Goal: Task Accomplishment & Management: Use online tool/utility

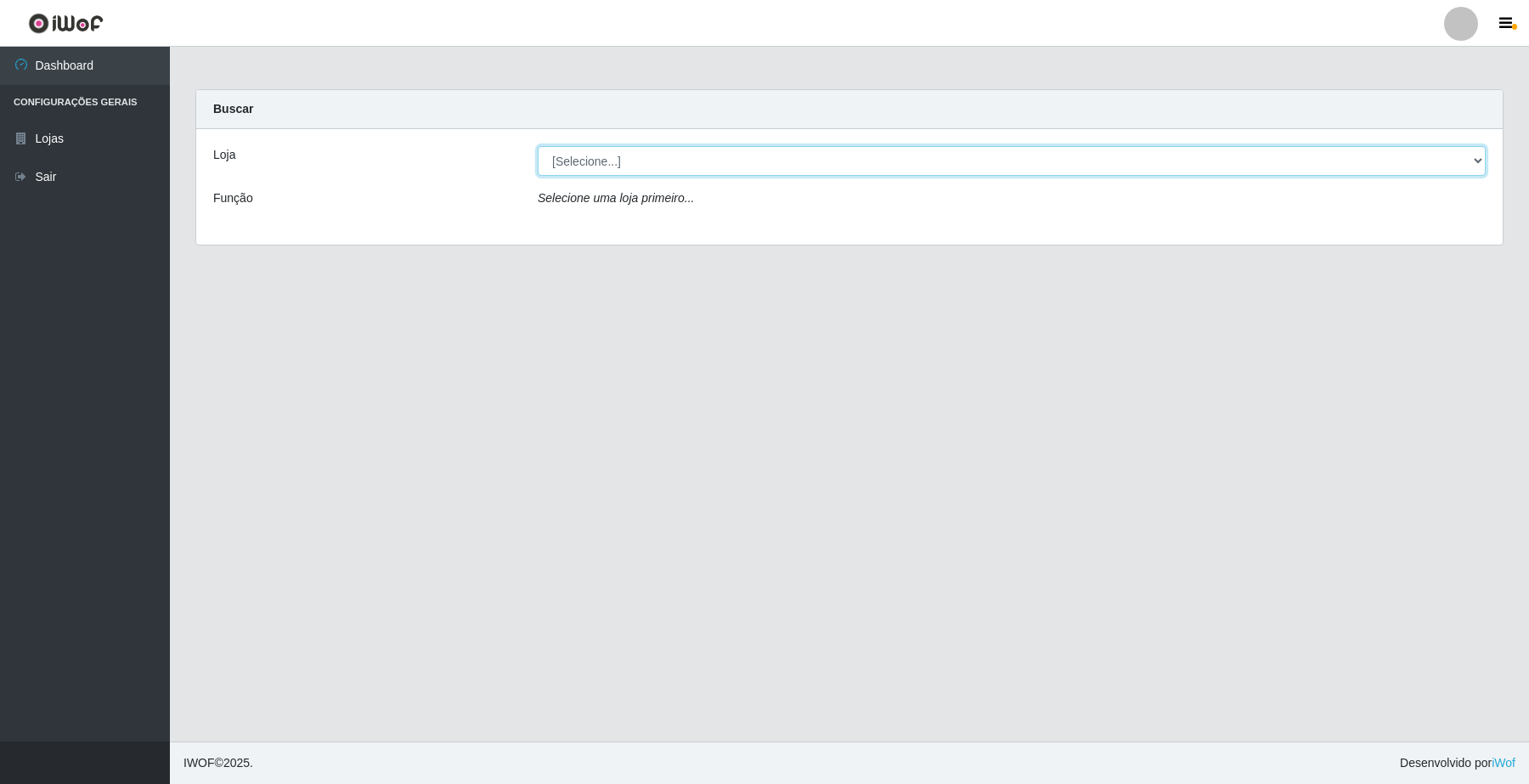
click at [1471, 162] on select "[Selecione...] O Filezão - Centenário" at bounding box center [1011, 161] width 948 height 29
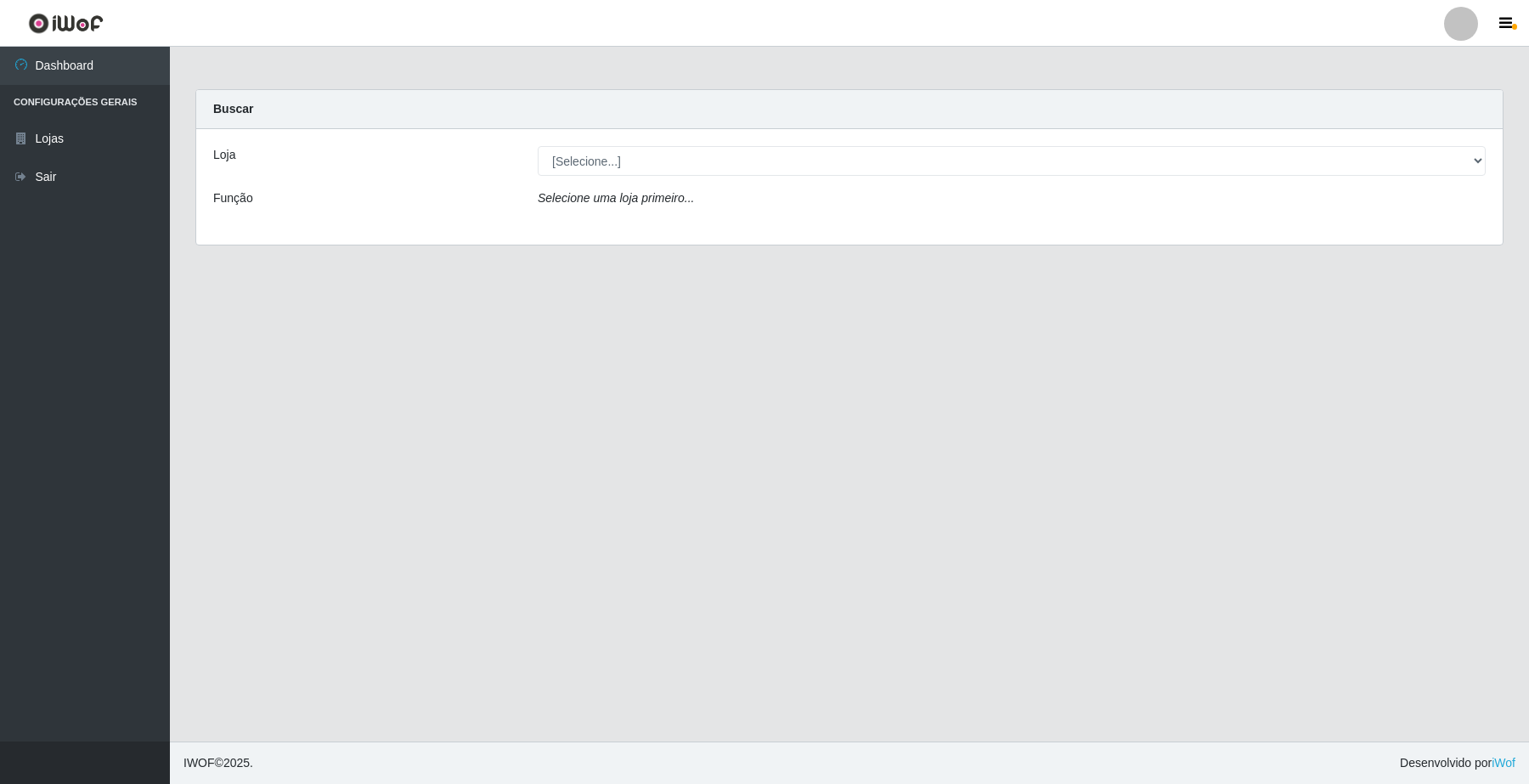
click at [1389, 265] on main "Carregando... Buscar Loja [Selecione...] O Filezão - Centenário Função Selecion…" at bounding box center [850, 394] width 1359 height 695
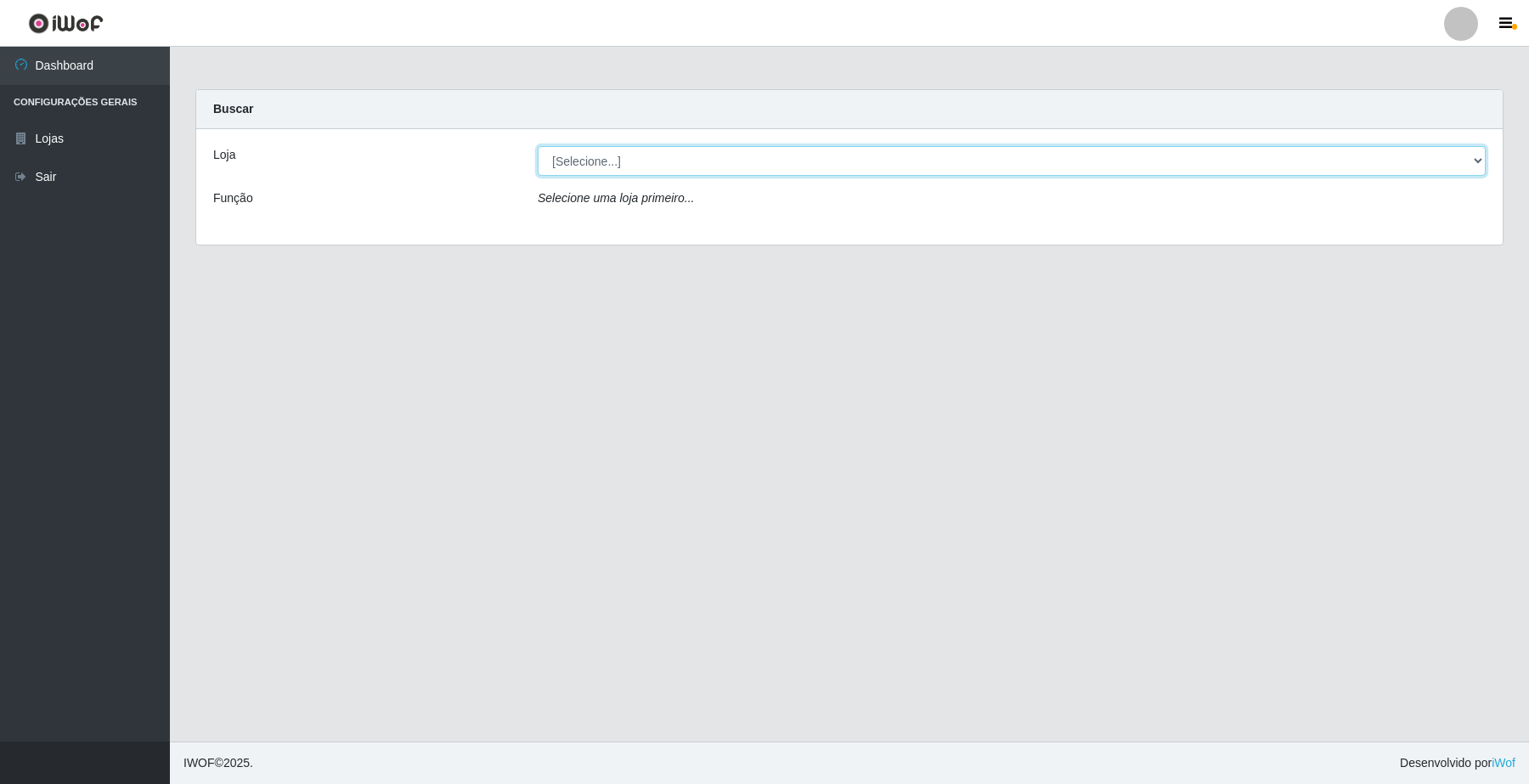
click at [1478, 157] on select "[Selecione...] O Filezão - Centenário" at bounding box center [1011, 161] width 948 height 29
select select "203"
click at [538, 147] on select "[Selecione...] O Filezão - Centenário" at bounding box center [1011, 161] width 948 height 29
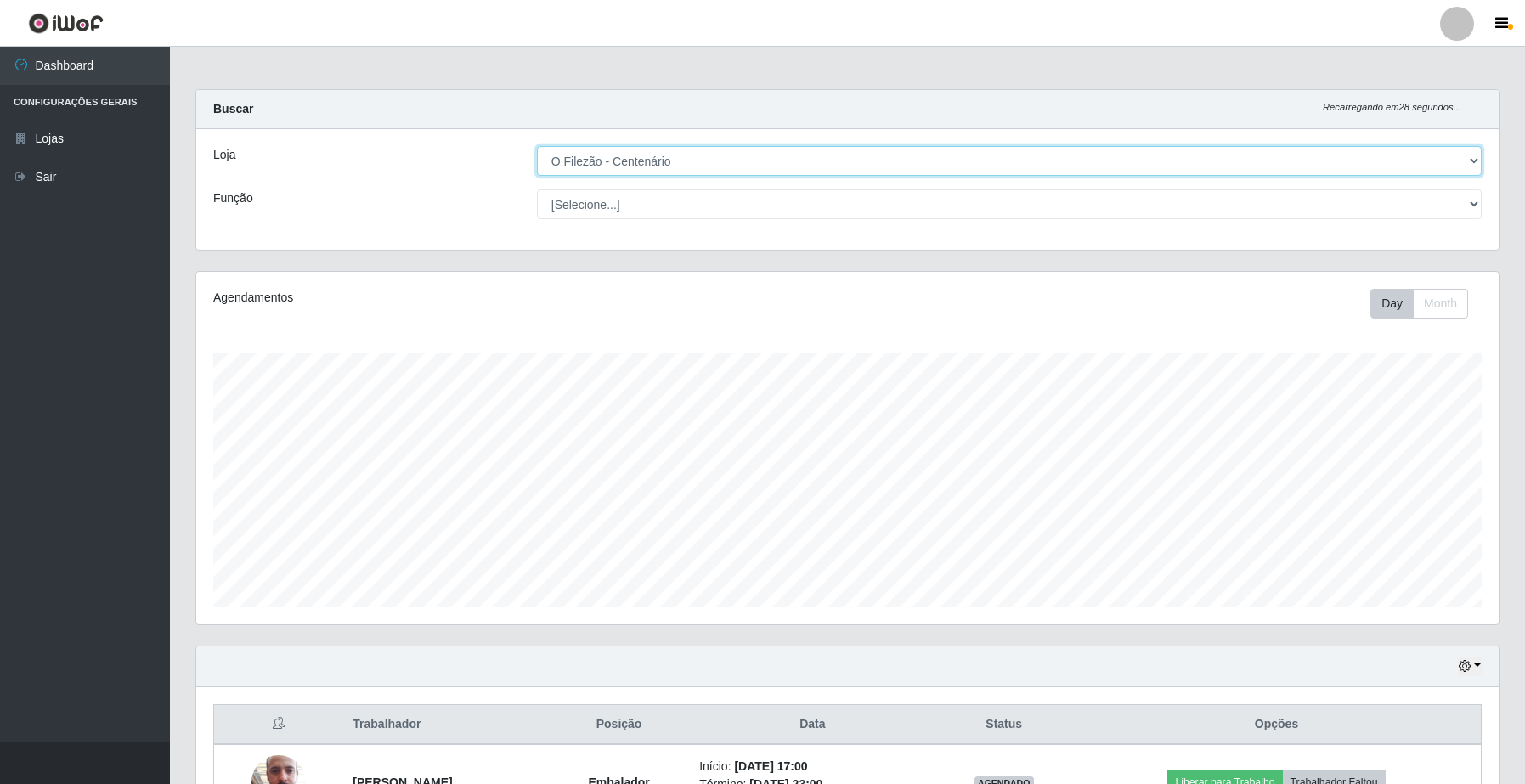
scroll to position [119, 0]
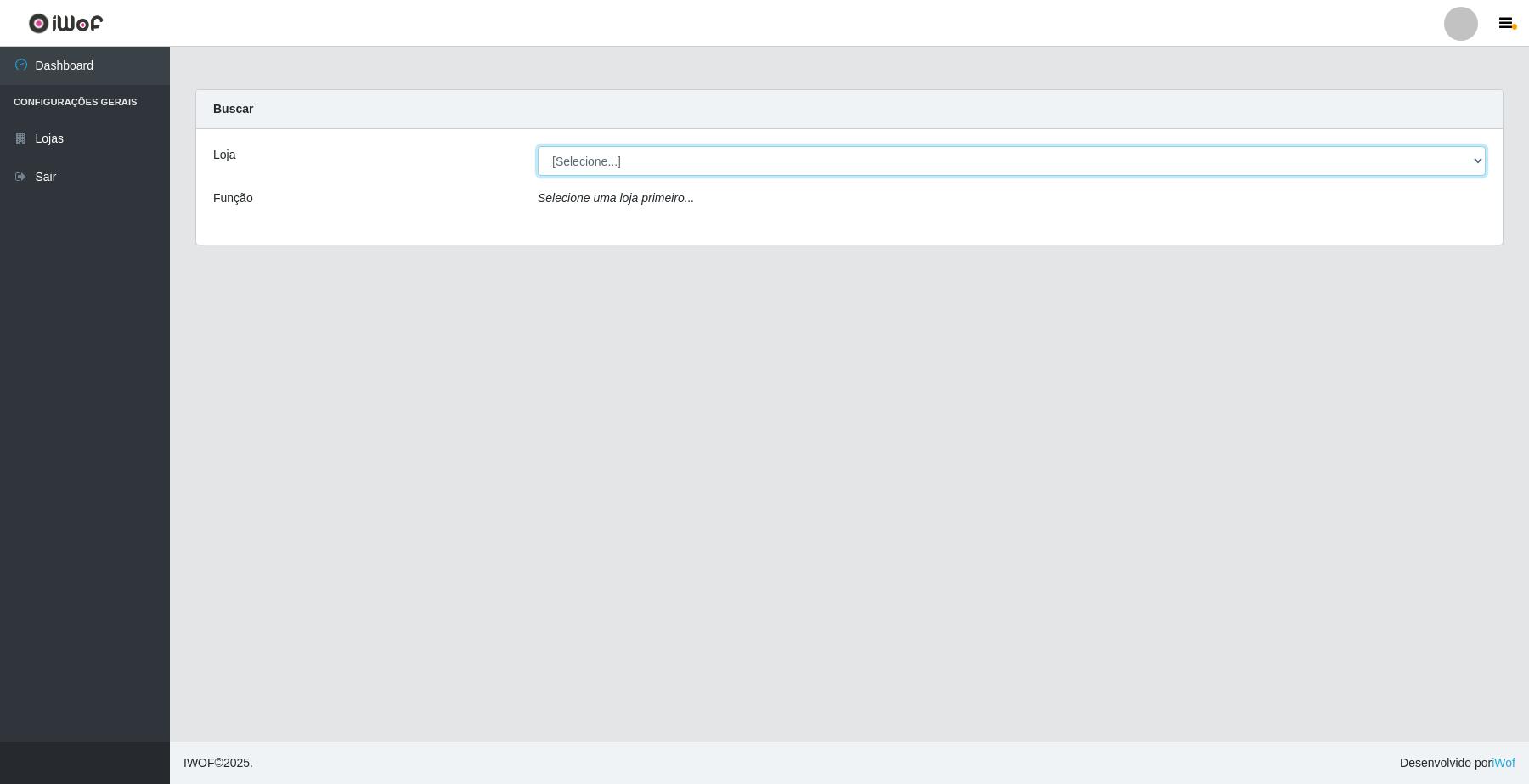
click at [569, 166] on select "[Selecione...] O Filezão - Centenário" at bounding box center [1011, 161] width 948 height 29
select select "203"
click at [538, 147] on select "[Selecione...] O Filezão - Centenário" at bounding box center [1011, 161] width 948 height 29
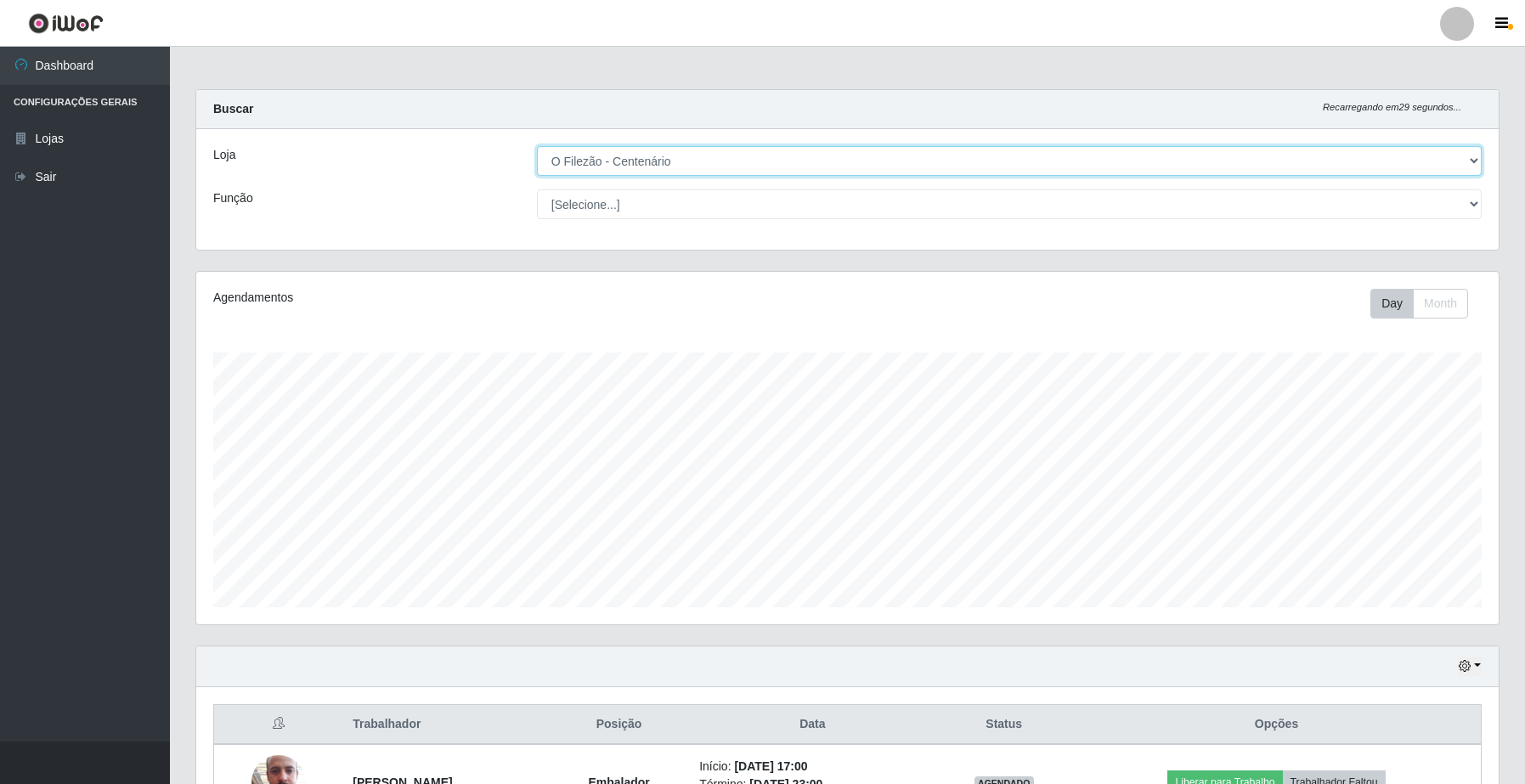
scroll to position [353, 1301]
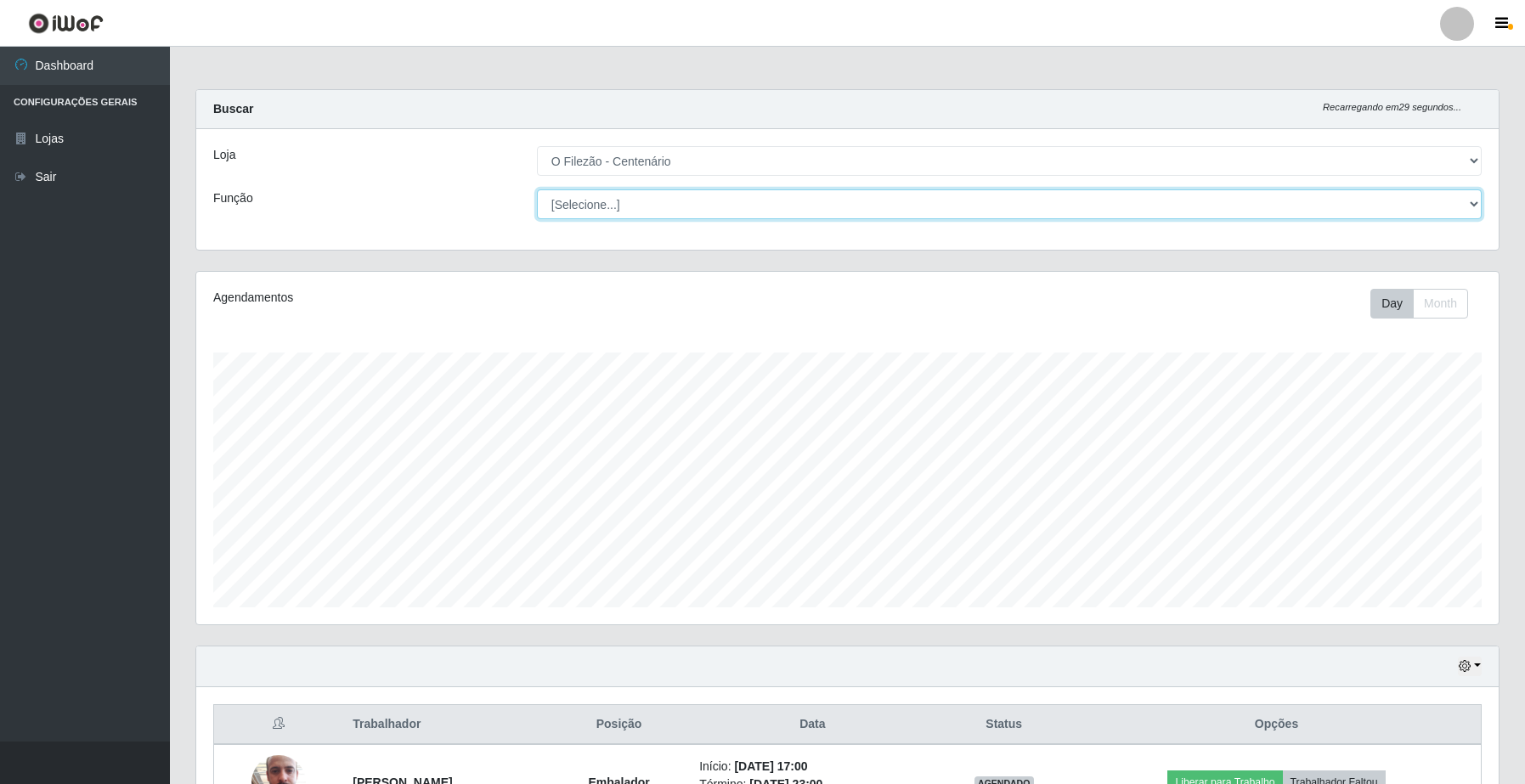
click at [588, 197] on select "[Selecione...] Auxiliar de Estacionamento Auxiliar de Estacionamento + Auxiliar…" at bounding box center [1009, 204] width 944 height 29
select select "1"
click at [537, 189] on select "[Selecione...] Auxiliar de Estacionamento Auxiliar de Estacionamento + Auxiliar…" at bounding box center [1009, 204] width 944 height 29
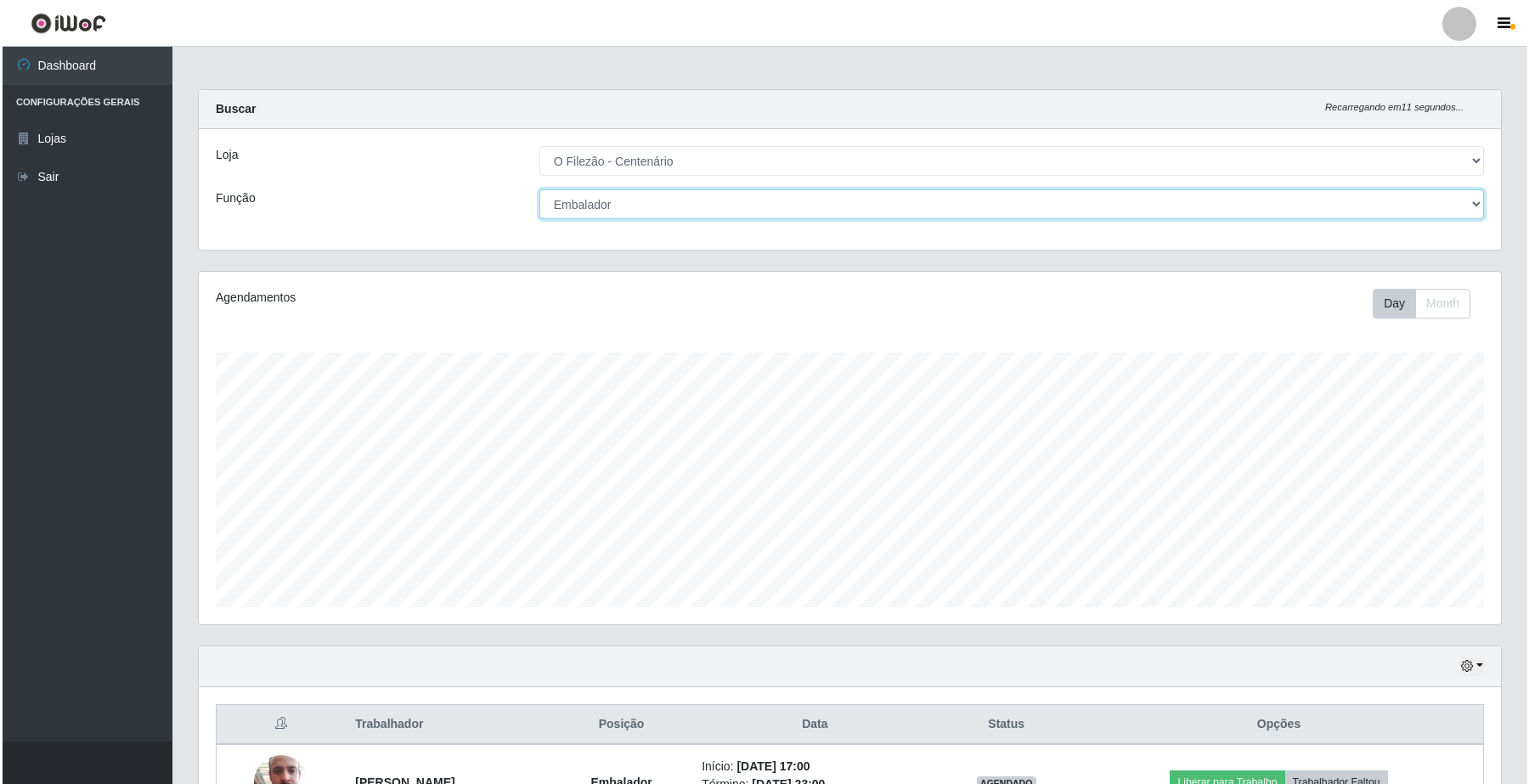
scroll to position [119, 0]
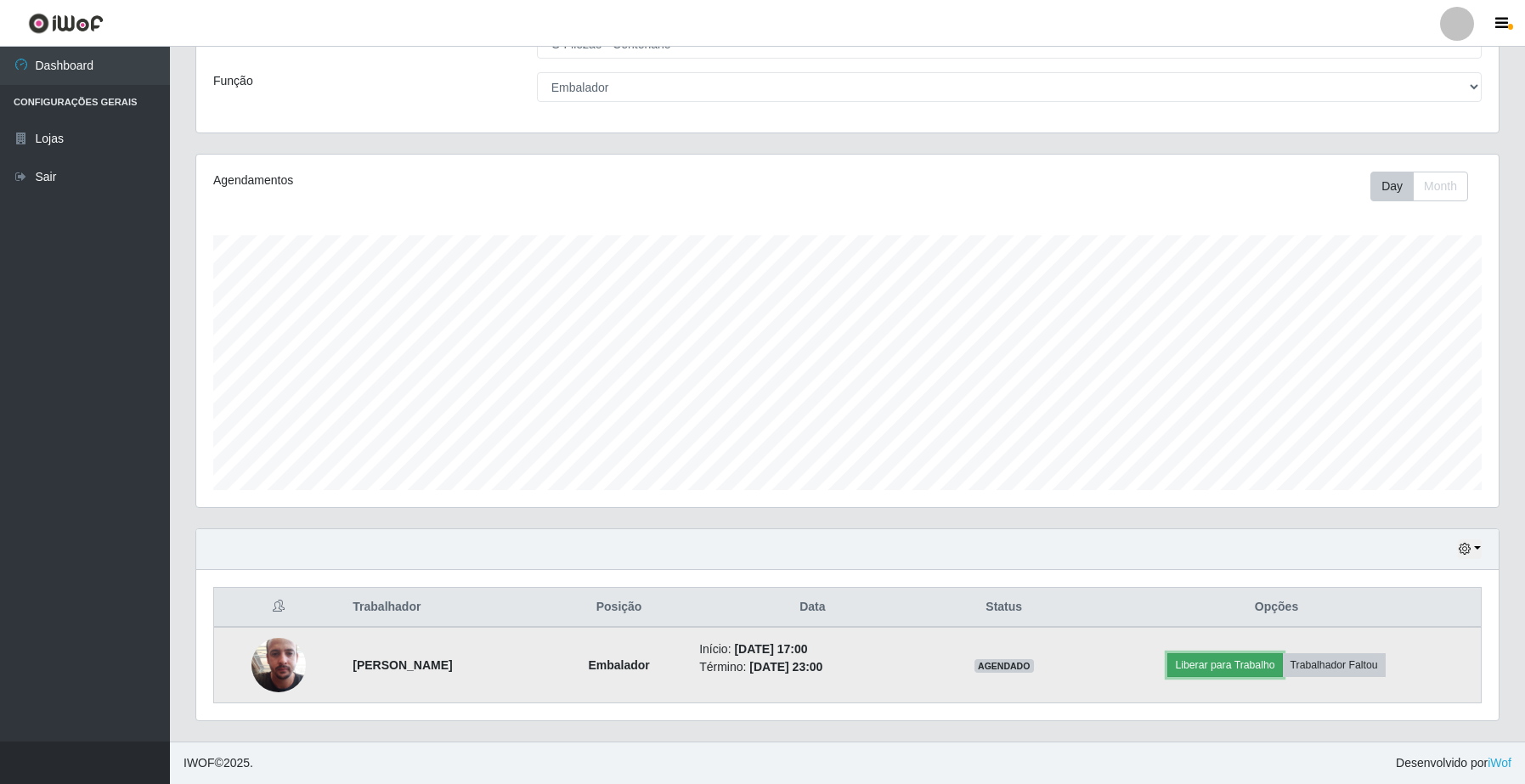
click at [1237, 669] on button "Liberar para Trabalho" at bounding box center [1224, 664] width 114 height 24
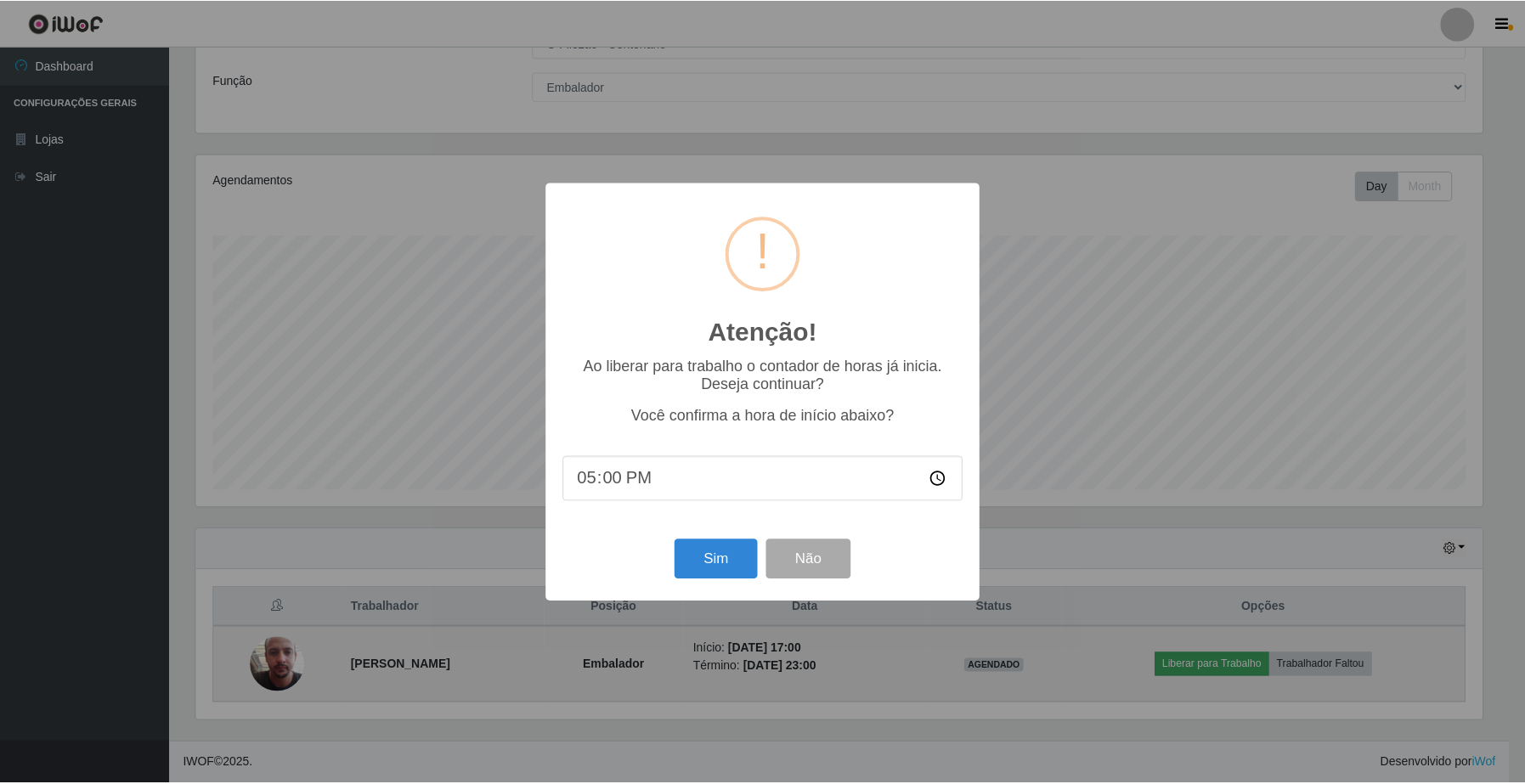
scroll to position [353, 1290]
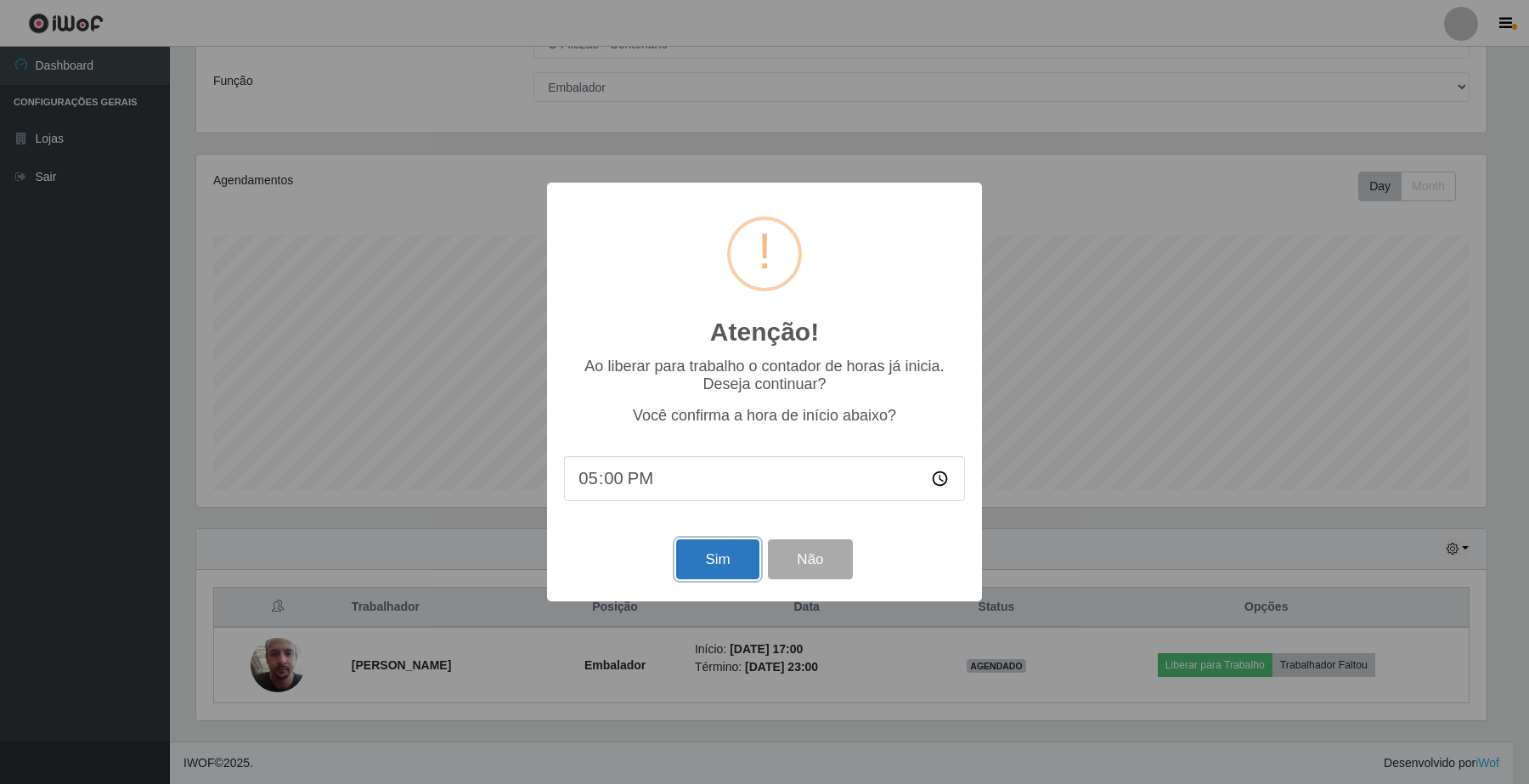
click at [718, 560] on button "Sim" at bounding box center [716, 559] width 83 height 40
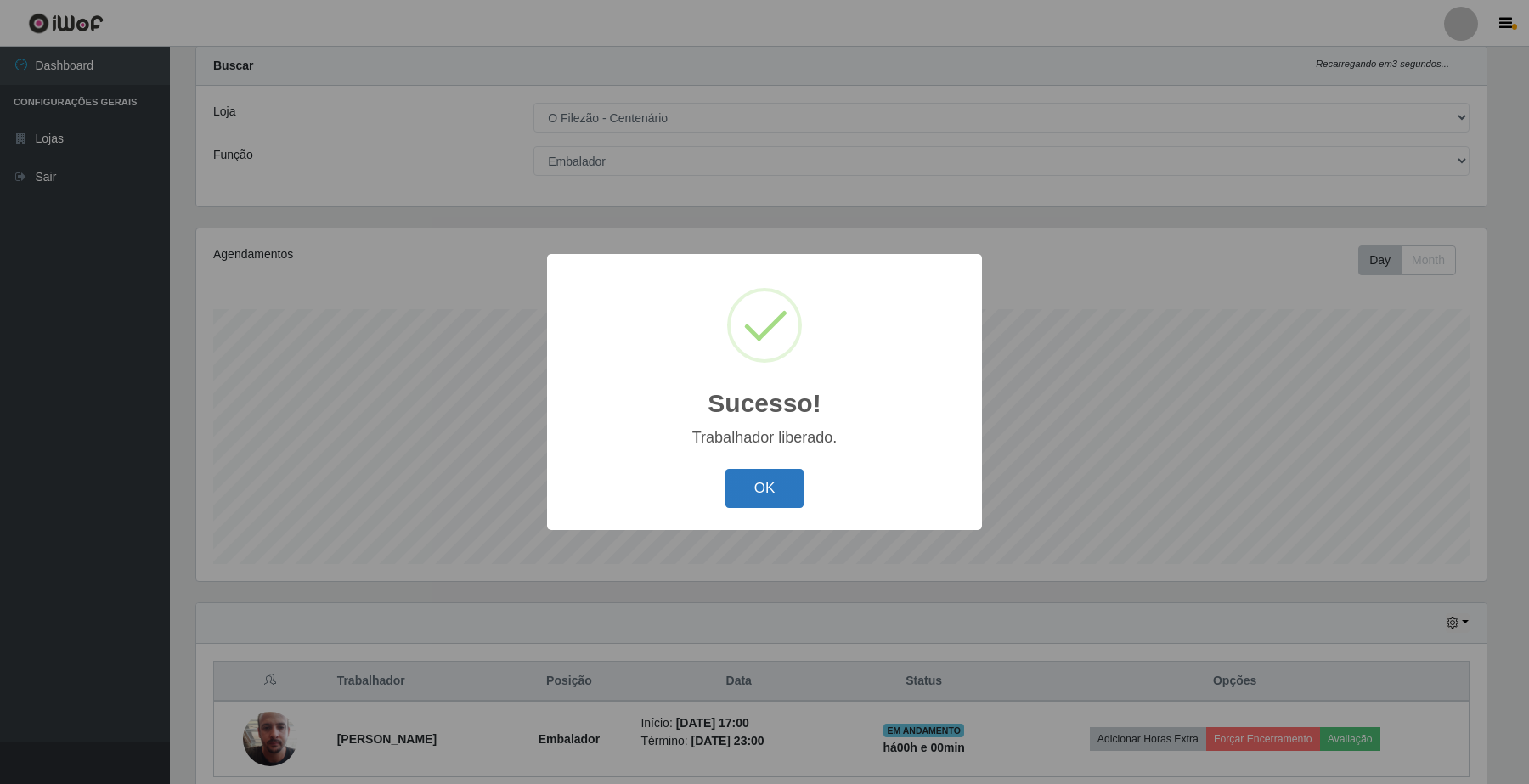
click at [765, 495] on button "OK" at bounding box center [764, 489] width 79 height 40
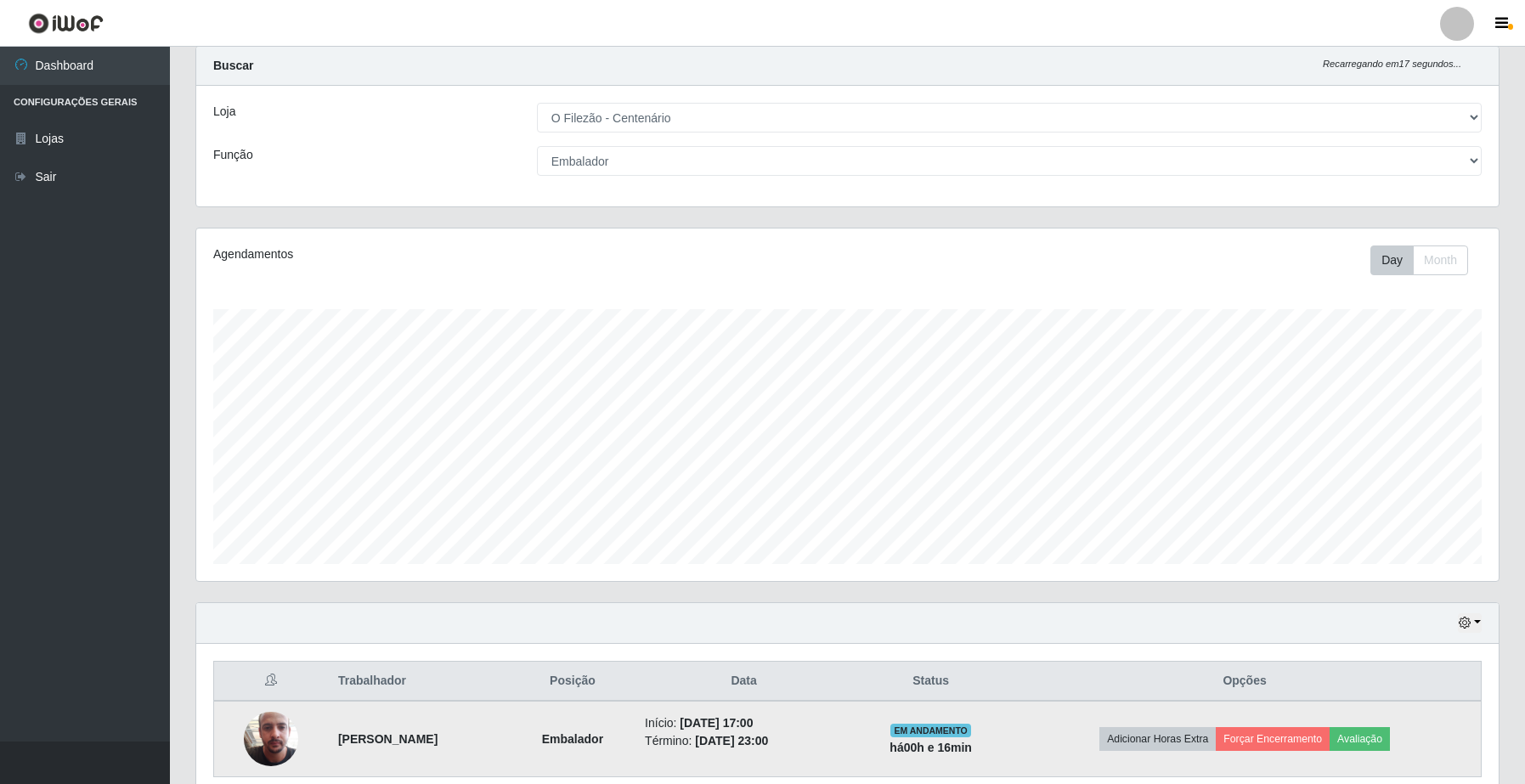
scroll to position [119, 0]
